Goal: Transaction & Acquisition: Purchase product/service

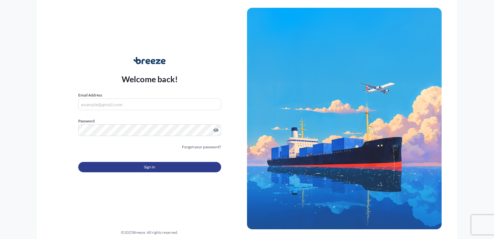
type input "[EMAIL_ADDRESS][DOMAIN_NAME]"
click at [138, 163] on button "Sign In" at bounding box center [149, 167] width 143 height 10
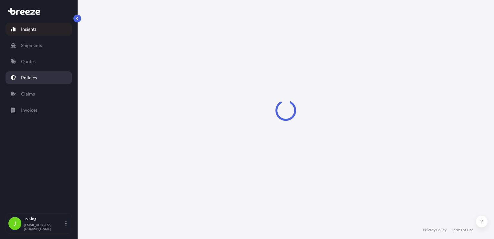
select select "2025"
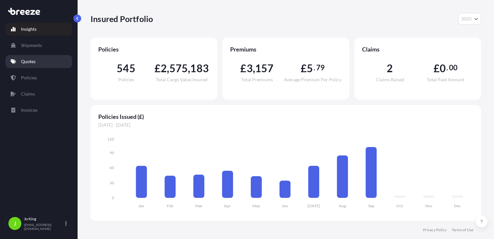
click at [33, 61] on p "Quotes" at bounding box center [28, 61] width 15 height 6
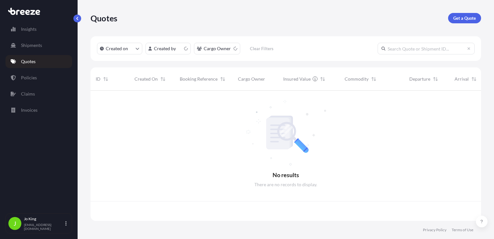
scroll to position [129, 385]
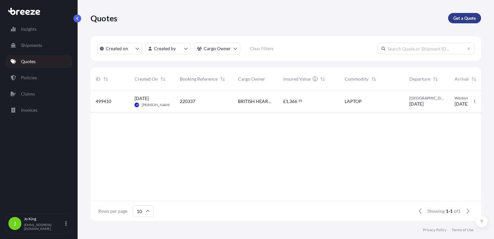
click at [469, 16] on p "Get a Quote" at bounding box center [464, 18] width 23 height 6
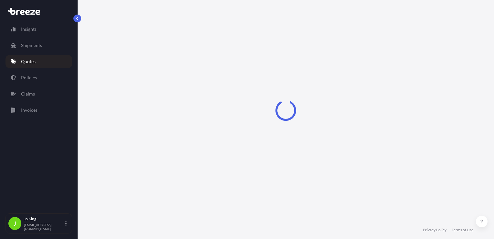
select select "Sea"
select select "1"
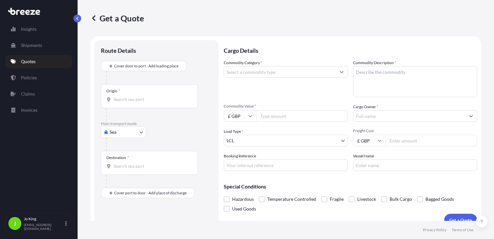
scroll to position [9, 0]
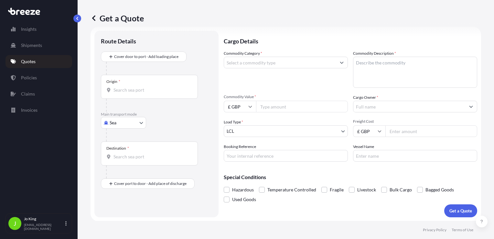
click at [123, 123] on body "Insights Shipments Quotes Policies Claims Invoices J [PERSON_NAME] [EMAIL_ADDRE…" at bounding box center [247, 119] width 494 height 239
click at [125, 162] on div "Road" at bounding box center [123, 163] width 40 height 12
select select "Road"
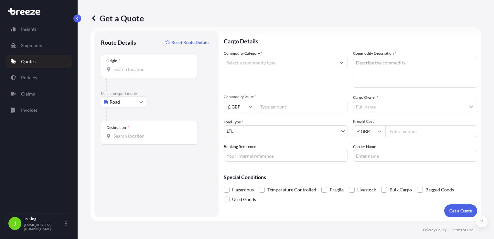
click at [131, 72] on div "Origin *" at bounding box center [149, 66] width 97 height 24
click at [131, 72] on input "Origin *" at bounding box center [151, 69] width 76 height 6
click at [123, 69] on input "Origin * Please select an origin" at bounding box center [151, 69] width 76 height 6
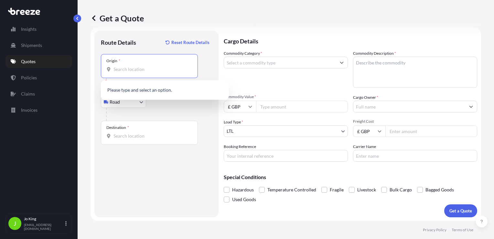
paste input "RG9 1AY"
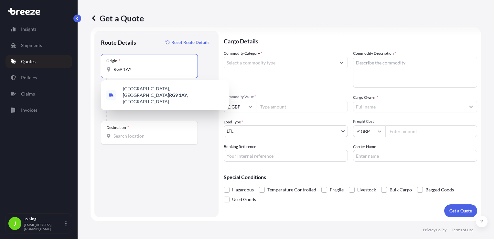
click at [139, 87] on span "[STREET_ADDRESS]" at bounding box center [173, 94] width 101 height 19
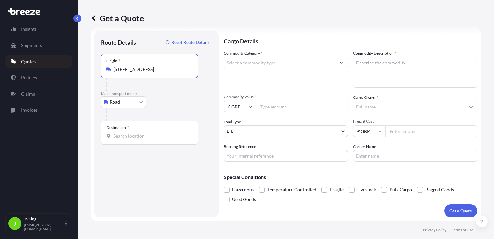
type input "[STREET_ADDRESS]"
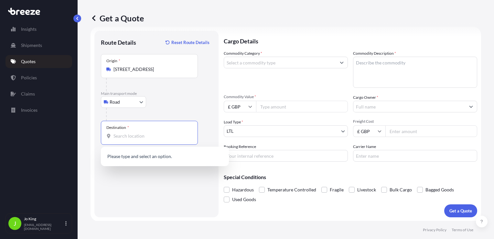
click at [122, 134] on input "Destination *" at bounding box center [151, 136] width 76 height 6
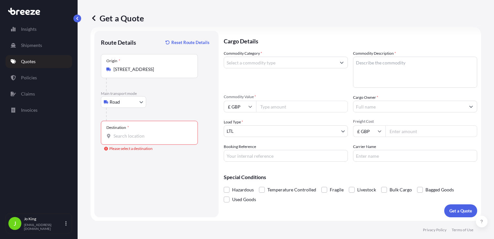
click at [136, 136] on input "Destination * Please select a destination" at bounding box center [151, 136] width 76 height 6
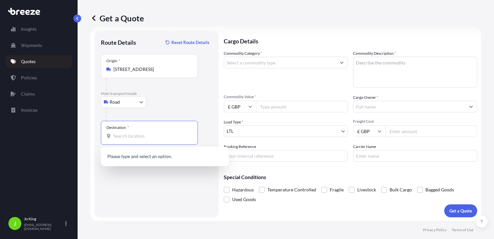
paste input "CH60 6TG"
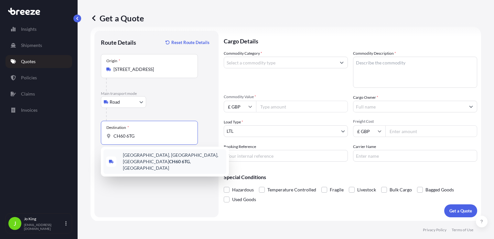
click at [145, 156] on span "[STREET_ADDRESS]" at bounding box center [173, 161] width 101 height 19
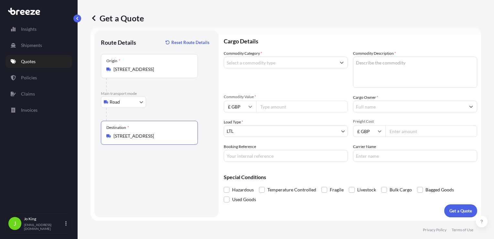
type input "[STREET_ADDRESS]"
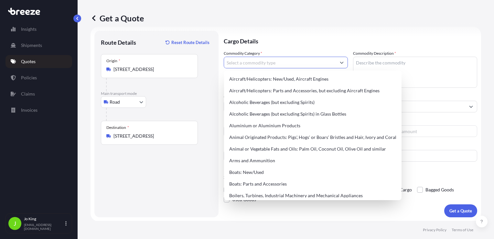
click at [258, 65] on input "Commodity Category *" at bounding box center [280, 63] width 112 height 12
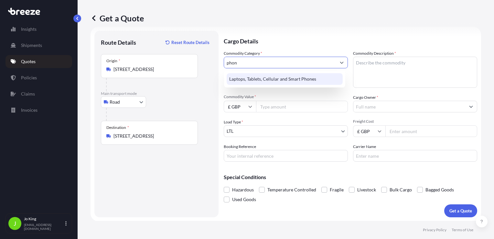
click at [251, 75] on div "Laptops, Tablets, Cellular and Smart Phones" at bounding box center [285, 79] width 116 height 12
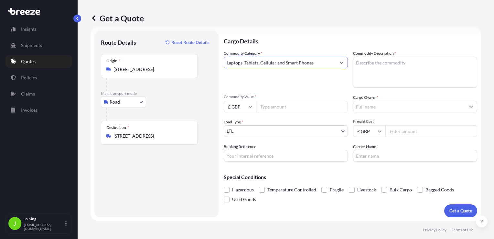
type input "Laptops, Tablets, Cellular and Smart Phones"
click at [399, 65] on textarea "Commodity Description *" at bounding box center [415, 72] width 124 height 31
type textarea "2 mobiles & 2 chargers"
click at [294, 106] on input "Commodity Value *" at bounding box center [302, 107] width 92 height 12
type input "1840"
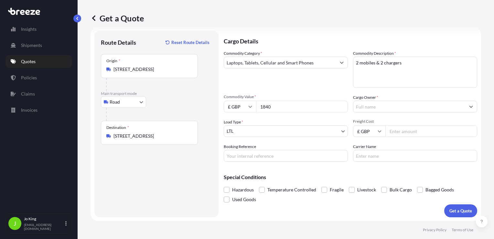
click at [378, 108] on input "Cargo Owner *" at bounding box center [409, 107] width 112 height 12
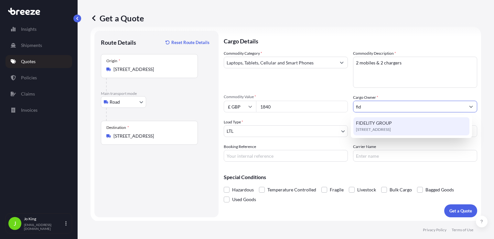
click at [376, 123] on span "FIDELITY GROUP" at bounding box center [374, 123] width 36 height 6
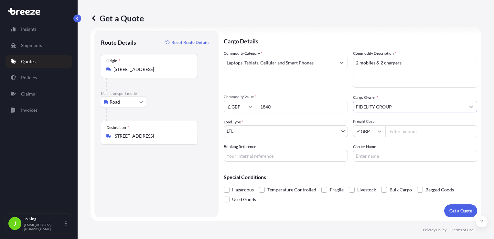
type input "FIDELITY GROUP"
click at [397, 133] on input "Freight Cost" at bounding box center [431, 131] width 92 height 12
type input "4"
type input "11.88"
click at [300, 156] on input "Booking Reference" at bounding box center [286, 156] width 124 height 12
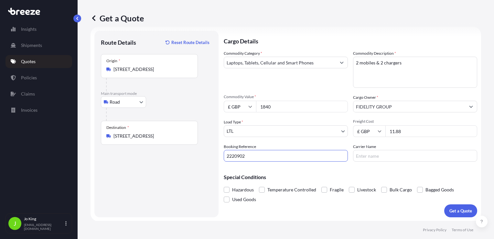
type input "2220902"
click at [366, 159] on input "Carrier Name" at bounding box center [415, 156] width 124 height 12
type input "DHL"
click at [449, 213] on p "Get a Quote" at bounding box center [460, 210] width 23 height 6
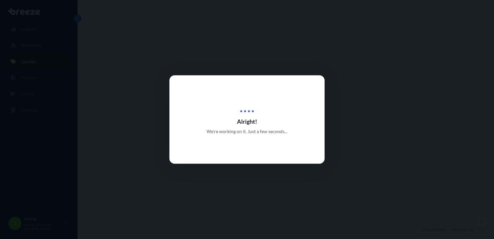
select select "Road"
select select "1"
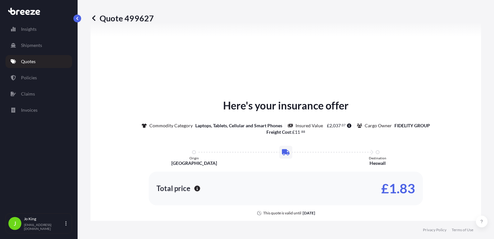
scroll to position [334, 0]
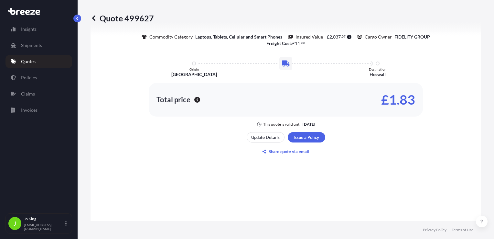
click at [302, 131] on div "Here's your insurance offer Commodity Category Laptops, Tablets, Cellular and S…" at bounding box center [286, 82] width 373 height 341
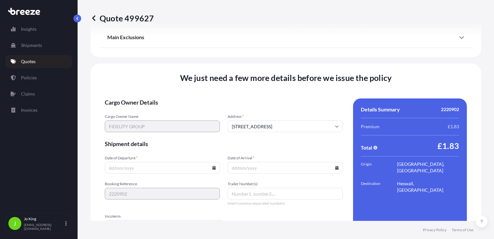
scroll to position [806, 0]
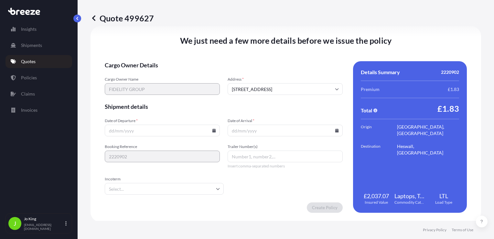
click at [213, 132] on input "Date of Departure *" at bounding box center [162, 130] width 115 height 12
click at [212, 132] on input "Date of Departure *" at bounding box center [162, 130] width 115 height 12
click at [212, 131] on icon at bounding box center [214, 130] width 4 height 4
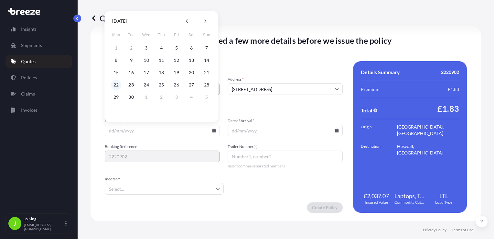
click at [116, 83] on button "22" at bounding box center [116, 85] width 10 height 10
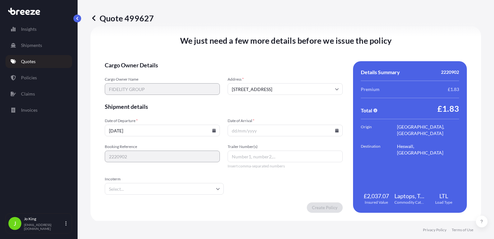
type input "[DATE]"
click at [335, 131] on icon at bounding box center [337, 130] width 4 height 4
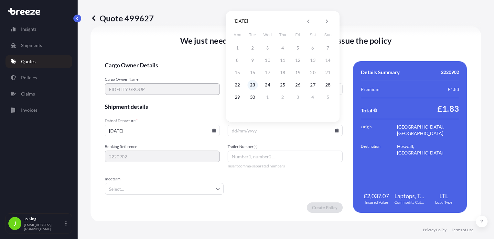
click at [253, 83] on button "23" at bounding box center [252, 85] width 10 height 10
type input "[DATE]"
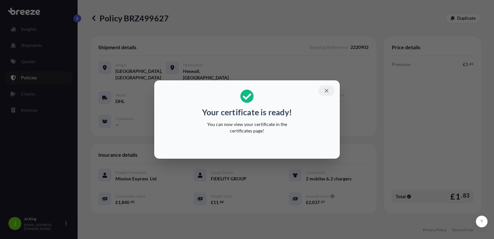
click at [329, 91] on icon "button" at bounding box center [327, 91] width 6 height 6
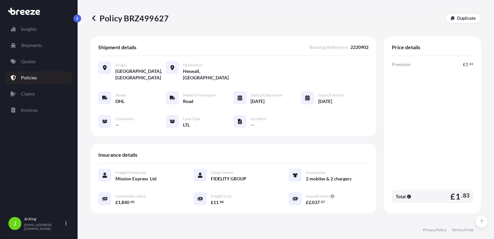
click at [150, 21] on p "Policy BRZ499627" at bounding box center [130, 18] width 78 height 10
copy p "BRZ499627"
click at [28, 60] on p "Quotes" at bounding box center [28, 61] width 15 height 6
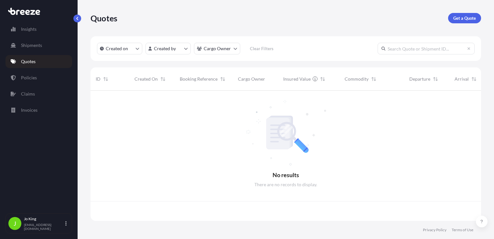
scroll to position [129, 385]
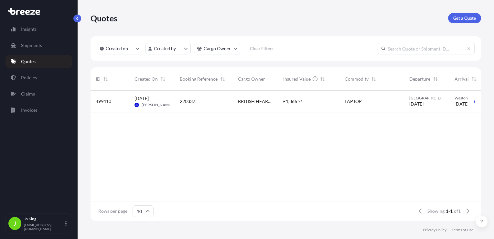
click at [452, 21] on link "Get a Quote" at bounding box center [464, 18] width 33 height 10
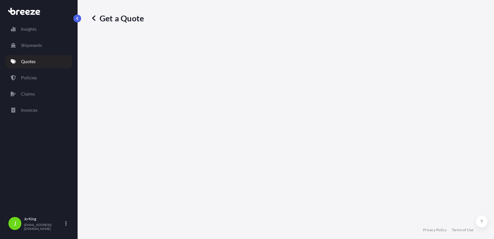
scroll to position [9, 0]
select select "Sea"
select select "1"
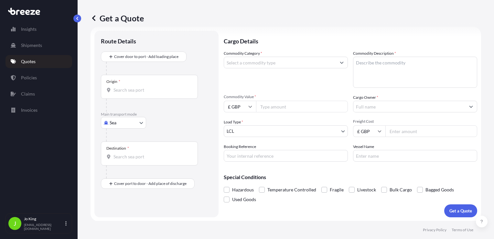
click at [130, 122] on body "Insights Shipments Quotes Policies Claims Invoices J [PERSON_NAME] [EMAIL_ADDRE…" at bounding box center [247, 119] width 494 height 239
click at [121, 161] on span "Road" at bounding box center [118, 162] width 10 height 6
select select "Road"
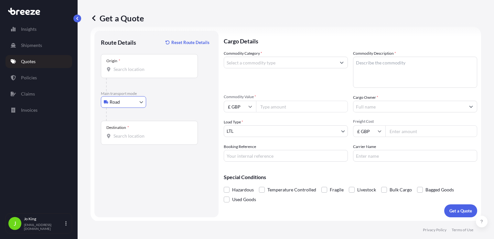
click at [124, 69] on input "Origin *" at bounding box center [151, 69] width 76 height 6
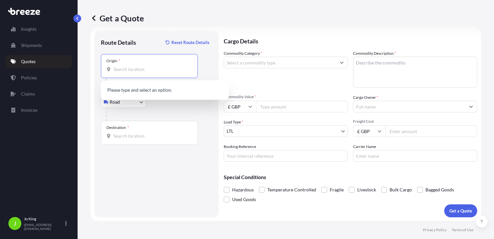
click at [146, 70] on input "Origin * Please select an origin" at bounding box center [151, 69] width 76 height 6
paste input "B24 9FD"
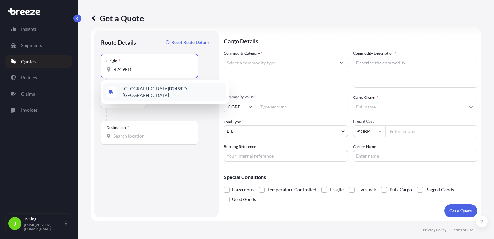
click at [132, 92] on span "[STREET_ADDRESS]" at bounding box center [173, 91] width 101 height 13
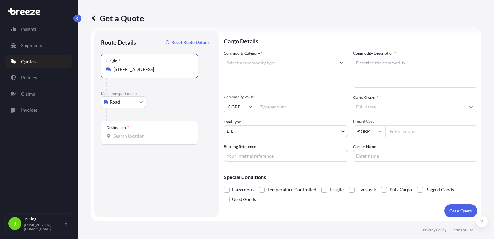
type input "[STREET_ADDRESS]"
click at [124, 138] on input "Destination *" at bounding box center [151, 136] width 76 height 6
click at [124, 135] on input "Destination * Please select a destination" at bounding box center [151, 136] width 76 height 6
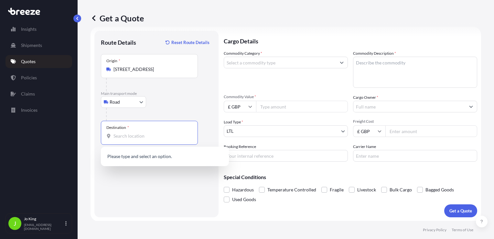
paste input "KT3 5BX"
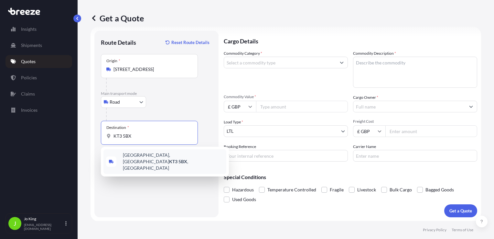
click at [163, 164] on div "[STREET_ADDRESS]" at bounding box center [164, 161] width 123 height 25
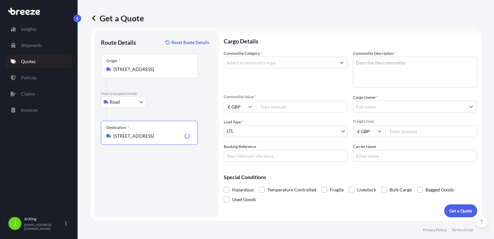
type input "[STREET_ADDRESS]"
click at [257, 66] on input "Commodity Category *" at bounding box center [280, 63] width 112 height 12
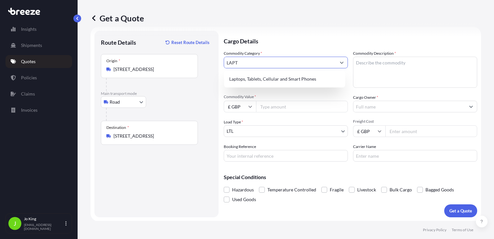
type input "LAPT"
click at [277, 72] on div "Laptops, Tablets, Cellular and Smart Phones" at bounding box center [284, 78] width 121 height 17
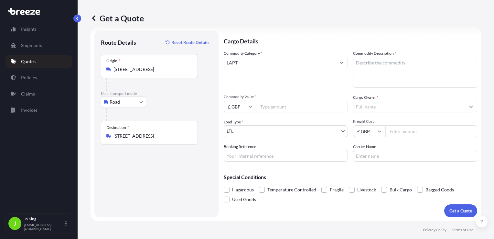
click at [376, 61] on textarea "Commodity Description *" at bounding box center [415, 72] width 124 height 31
type textarea "IMAC BOOK AIR"
click at [315, 103] on input "Commodity Value *" at bounding box center [302, 107] width 92 height 12
type input "1200"
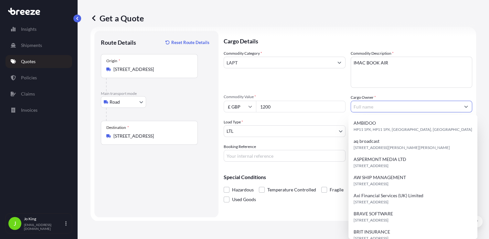
click at [379, 104] on input "Cargo Owner *" at bounding box center [406, 107] width 110 height 12
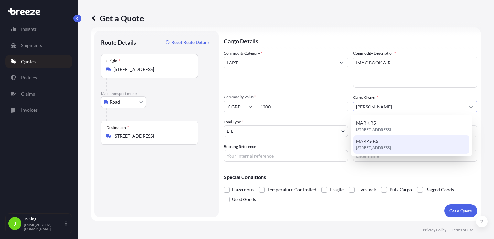
click at [386, 145] on span "[STREET_ADDRESS]" at bounding box center [373, 147] width 35 height 6
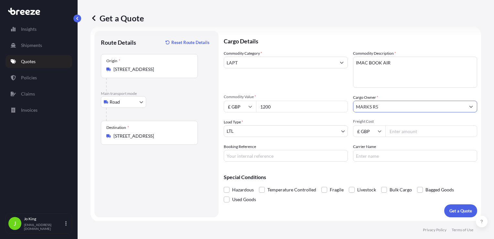
type input "MARKS R5"
click at [394, 132] on input "Freight Cost" at bounding box center [431, 131] width 92 height 12
type input "31.96"
click at [292, 153] on input "Booking Reference" at bounding box center [286, 156] width 124 height 12
type input "222097"
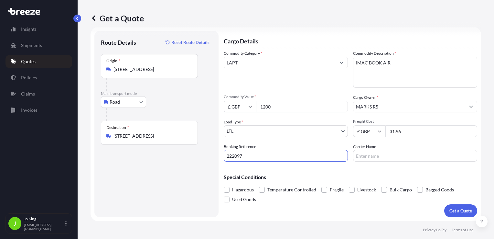
click at [367, 160] on input "Carrier Name" at bounding box center [415, 156] width 124 height 12
type input "DHL"
click at [449, 209] on p "Get a Quote" at bounding box center [460, 210] width 23 height 6
click at [252, 60] on input "LAPT" at bounding box center [280, 63] width 112 height 12
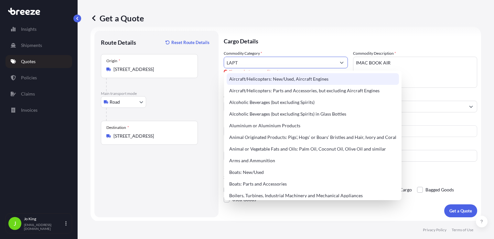
click at [260, 78] on div "Aircraft/Helicopters: New/Used, Aircraft Engines" at bounding box center [313, 79] width 172 height 12
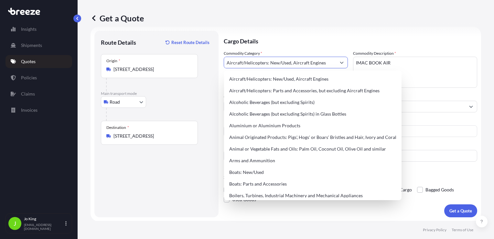
click at [340, 63] on icon "Show suggestions" at bounding box center [342, 63] width 4 height 2
drag, startPoint x: 326, startPoint y: 63, endPoint x: 208, endPoint y: 64, distance: 118.0
click at [208, 64] on form "Route Details Reset Route Details Place of loading Road Road Rail Origin * [GEO…" at bounding box center [286, 124] width 391 height 194
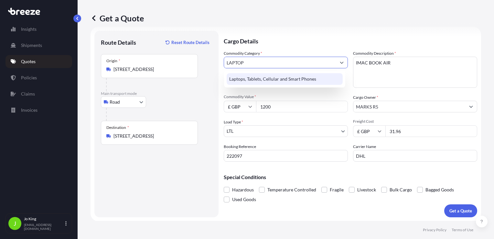
click at [262, 78] on div "Laptops, Tablets, Cellular and Smart Phones" at bounding box center [285, 79] width 116 height 12
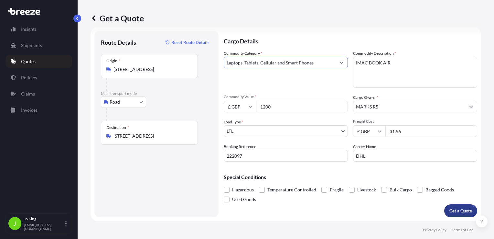
type input "Laptops, Tablets, Cellular and Smart Phones"
click at [451, 210] on p "Get a Quote" at bounding box center [460, 210] width 23 height 6
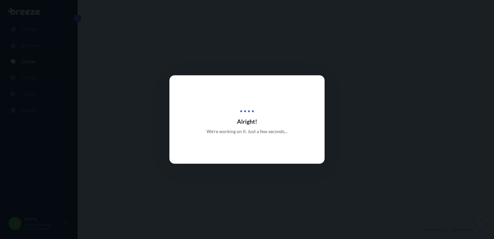
select select "Road"
select select "1"
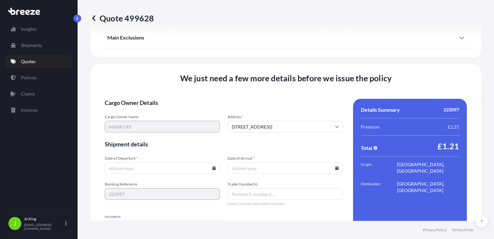
scroll to position [806, 0]
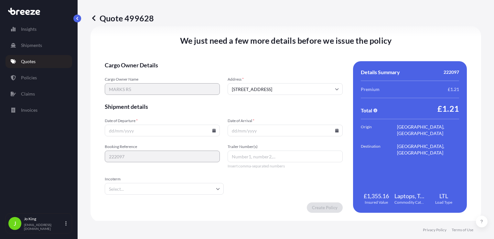
click at [137, 131] on input "Date of Departure *" at bounding box center [162, 130] width 115 height 12
click at [212, 130] on icon at bounding box center [214, 130] width 4 height 4
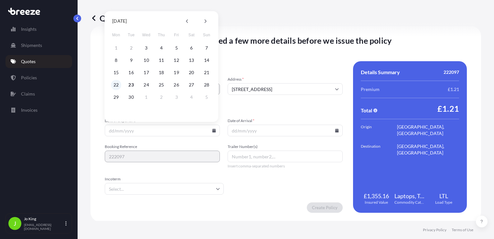
click at [114, 84] on button "22" at bounding box center [116, 85] width 10 height 10
type input "[DATE]"
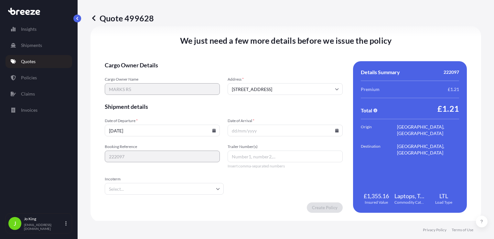
click at [255, 130] on input "Date of Arrival *" at bounding box center [285, 130] width 115 height 12
click at [336, 131] on input "Date of Arrival *" at bounding box center [285, 130] width 115 height 12
click at [335, 131] on icon at bounding box center [337, 130] width 4 height 4
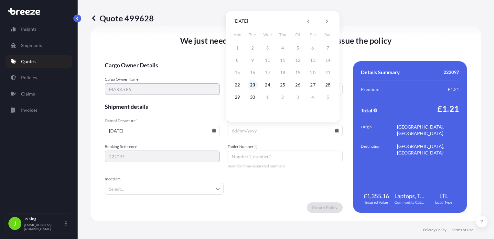
click at [255, 82] on button "23" at bounding box center [252, 85] width 10 height 10
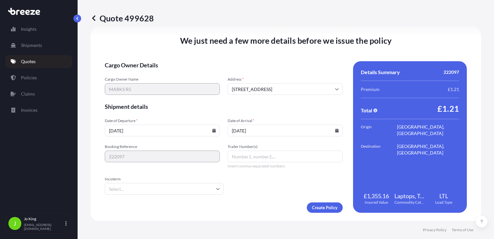
type input "[DATE]"
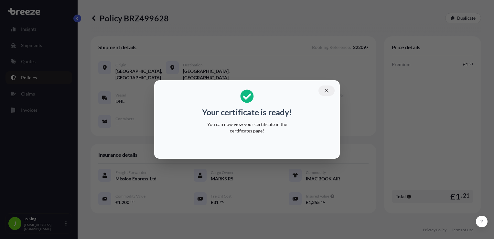
click at [327, 91] on icon "button" at bounding box center [327, 91] width 6 height 6
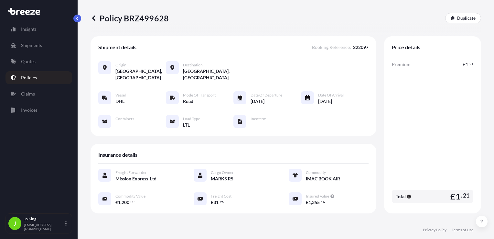
click at [154, 16] on p "Policy BRZ499628" at bounding box center [130, 18] width 78 height 10
copy p "BRZ499628"
